Goal: Task Accomplishment & Management: Use online tool/utility

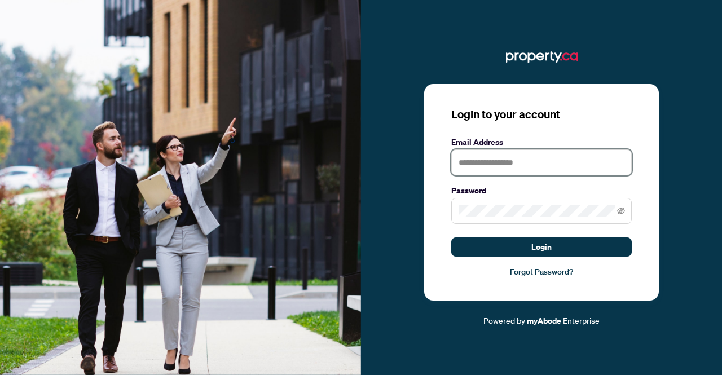
click at [486, 162] on input "text" at bounding box center [541, 163] width 181 height 26
type input "**********"
click at [506, 221] on span at bounding box center [541, 211] width 181 height 26
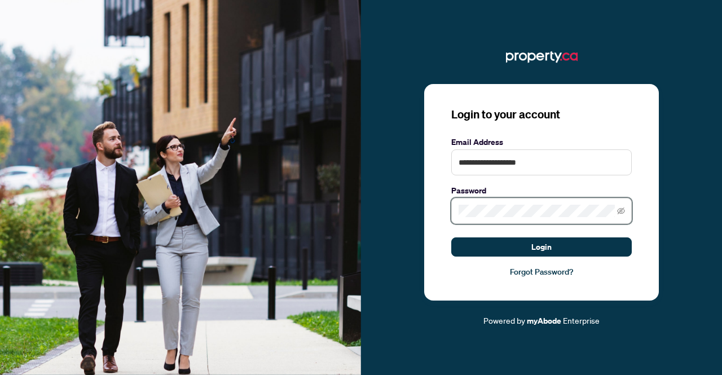
click at [451, 238] on button "Login" at bounding box center [541, 247] width 181 height 19
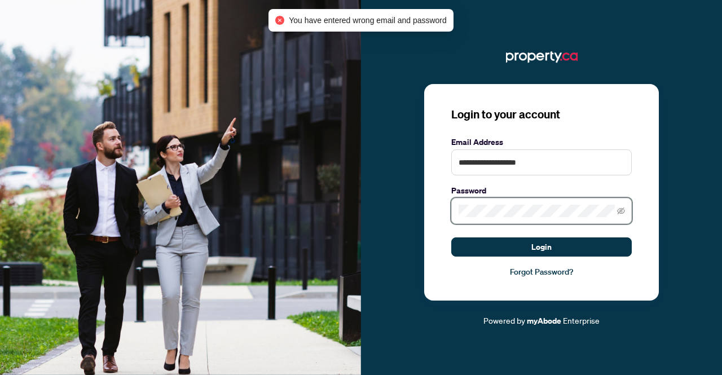
click at [451, 238] on button "Login" at bounding box center [541, 247] width 181 height 19
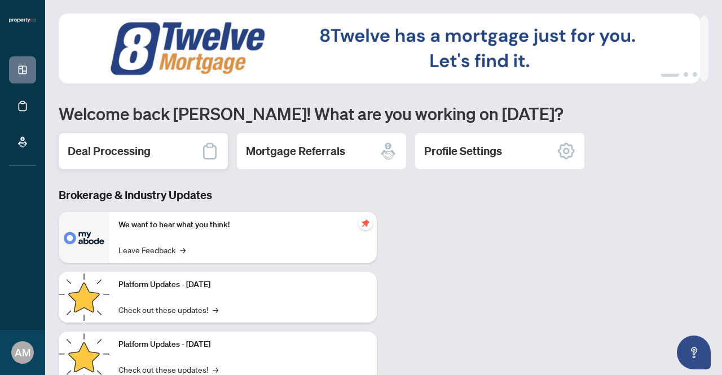
click at [177, 144] on div "Deal Processing" at bounding box center [143, 151] width 169 height 36
